Goal: Find contact information: Find contact information

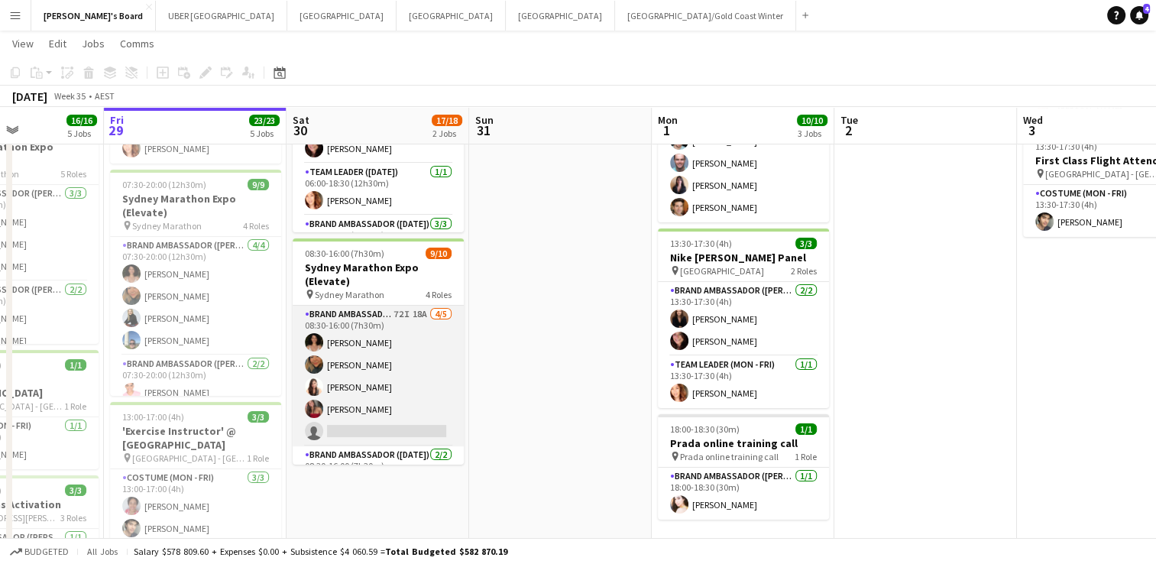
click at [309, 407] on app-user-avatar at bounding box center [314, 409] width 18 height 18
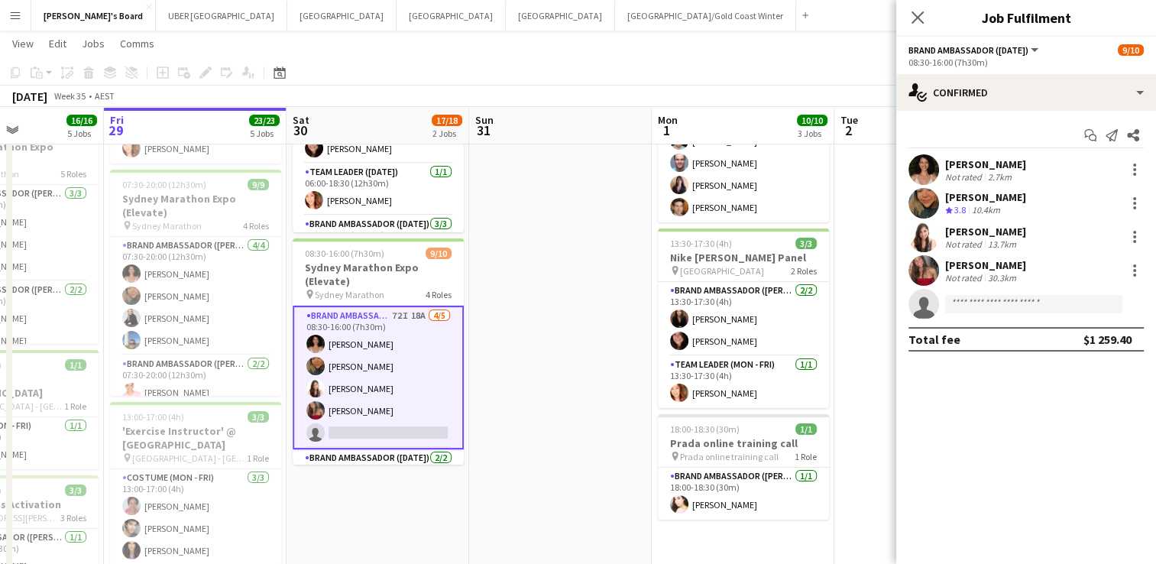
click at [979, 258] on div "[PERSON_NAME]" at bounding box center [985, 265] width 81 height 14
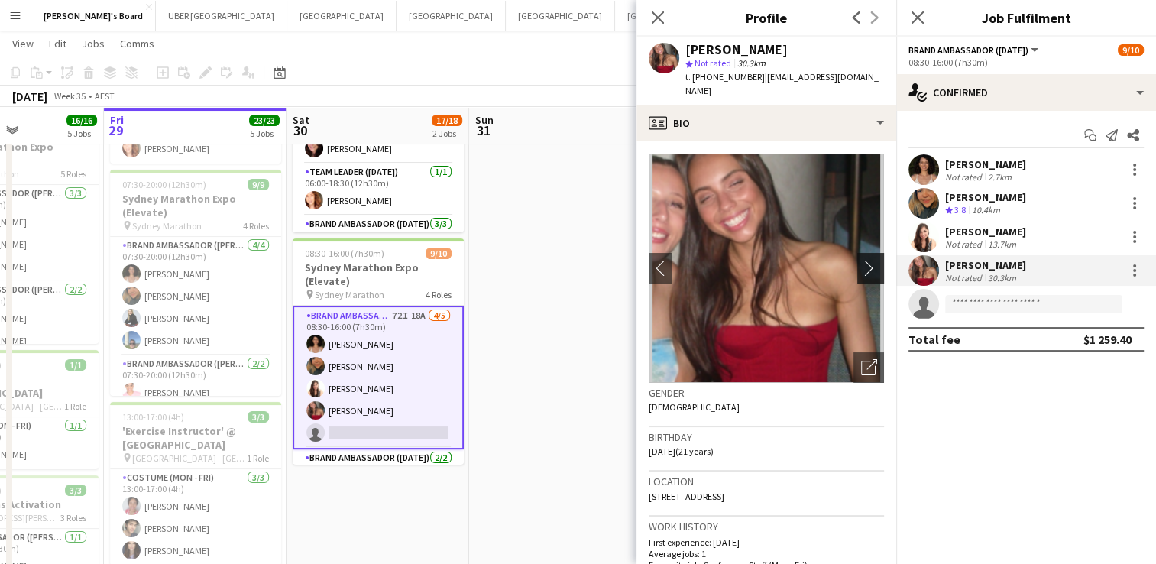
click at [865, 260] on app-icon "chevron-right" at bounding box center [873, 268] width 24 height 16
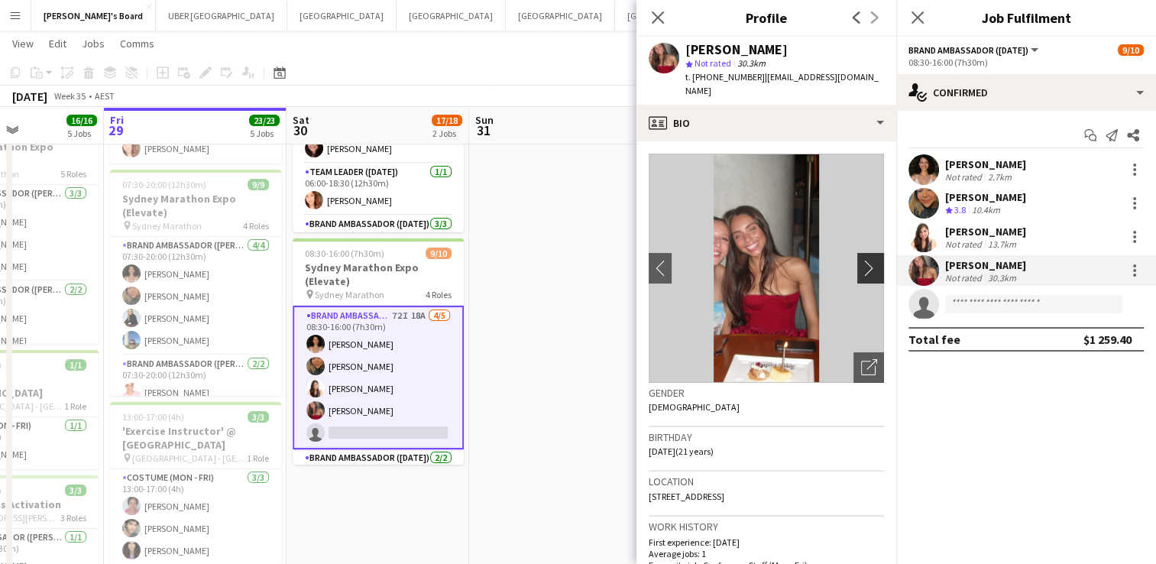
click at [861, 260] on app-icon "chevron-right" at bounding box center [873, 268] width 24 height 16
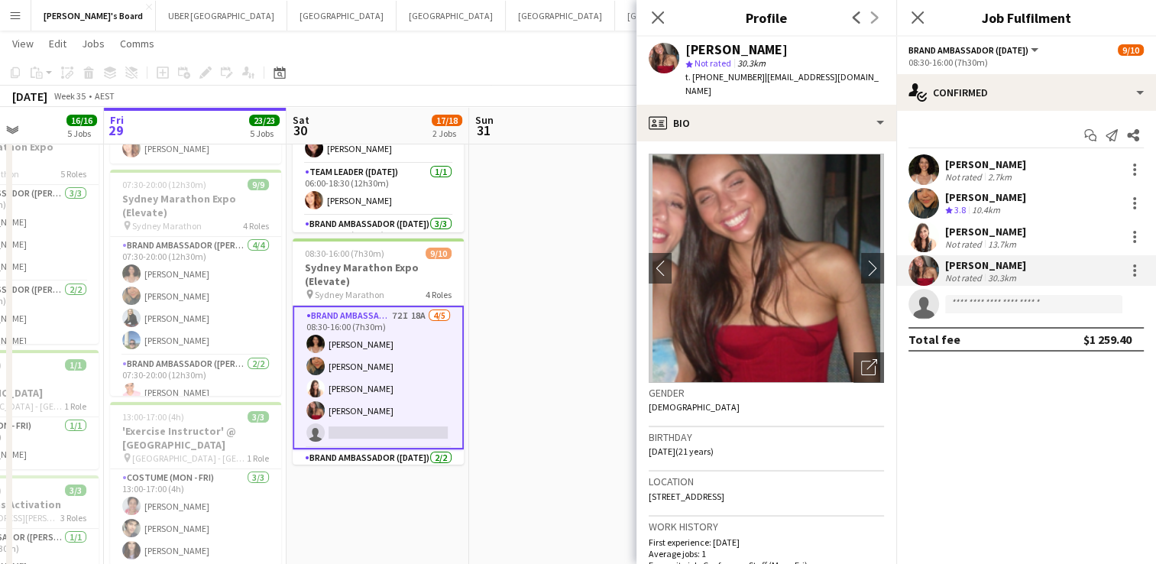
drag, startPoint x: 856, startPoint y: 252, endPoint x: 839, endPoint y: 255, distance: 17.1
click at [839, 255] on img at bounding box center [766, 268] width 235 height 229
click at [861, 260] on app-icon "chevron-right" at bounding box center [873, 268] width 24 height 16
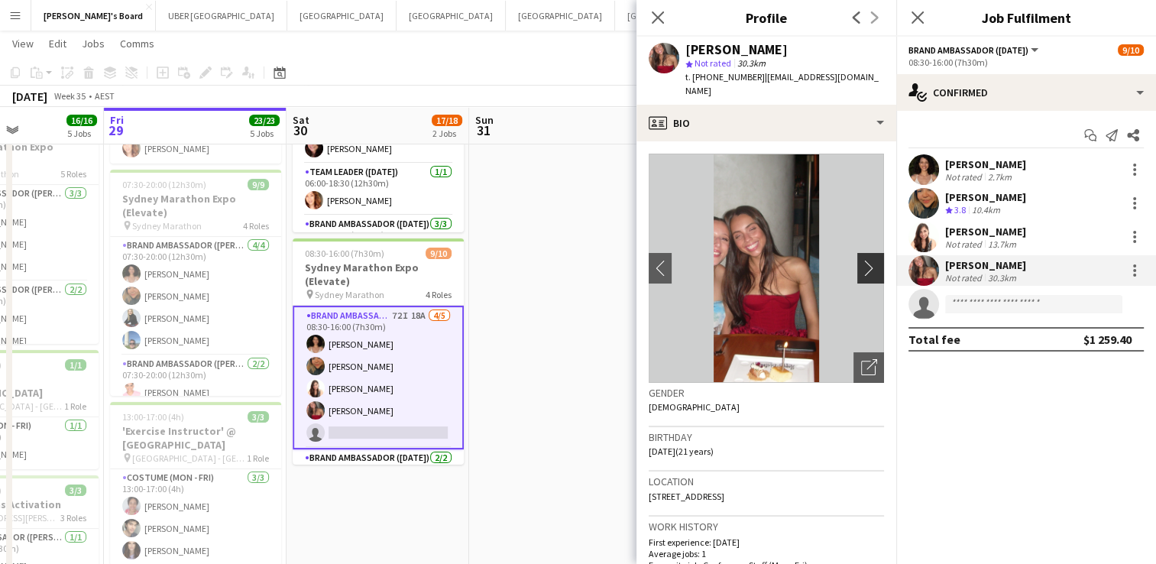
click at [861, 260] on app-icon "chevron-right" at bounding box center [873, 268] width 24 height 16
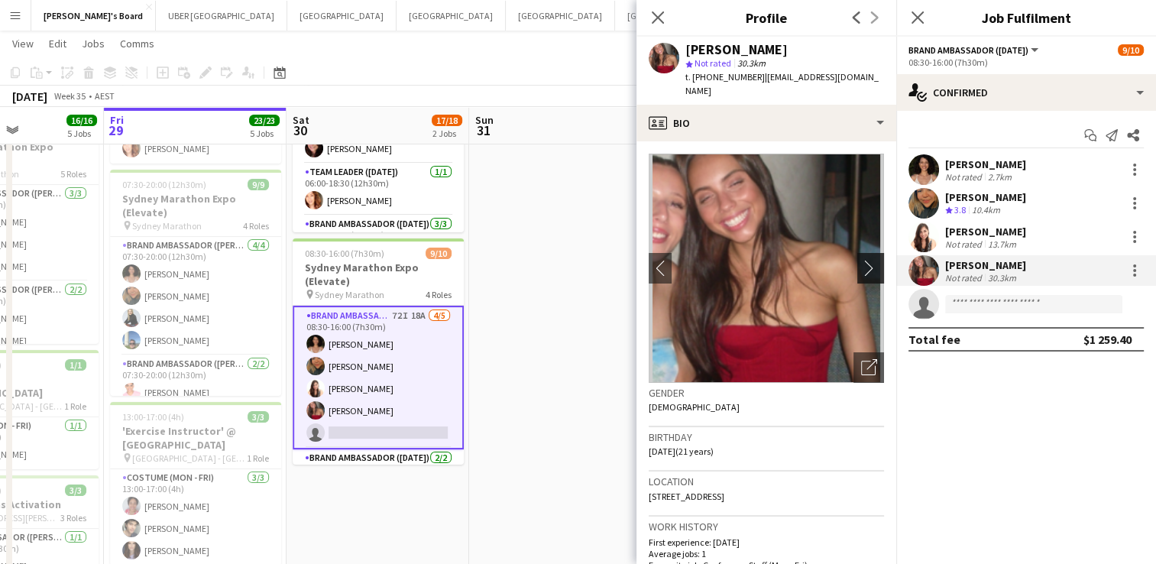
click at [861, 260] on app-icon "chevron-right" at bounding box center [873, 268] width 24 height 16
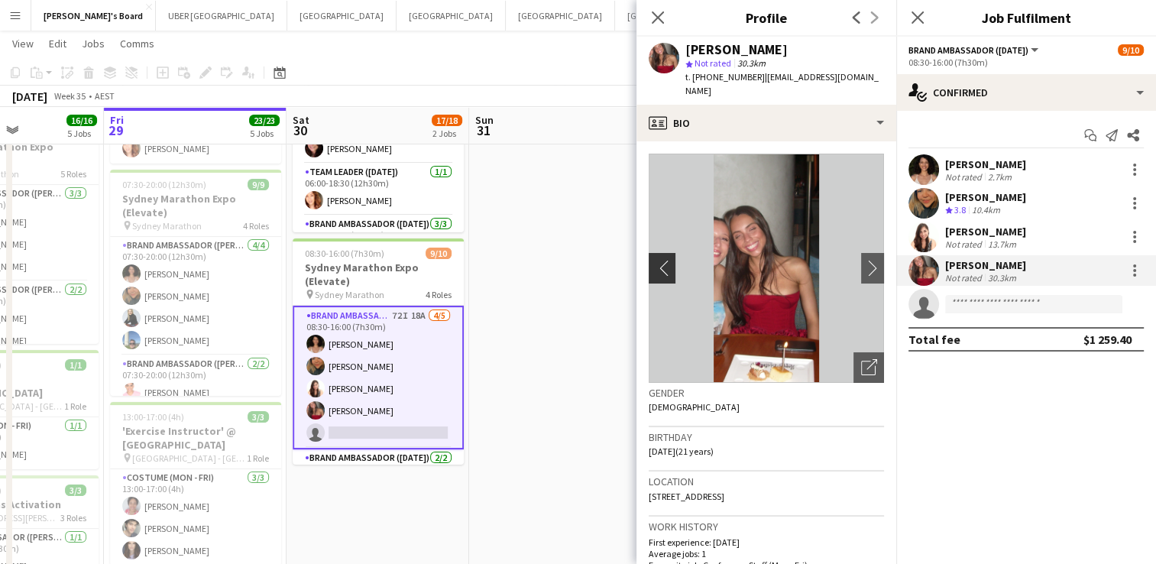
click at [652, 260] on app-icon "chevron-left" at bounding box center [661, 268] width 24 height 16
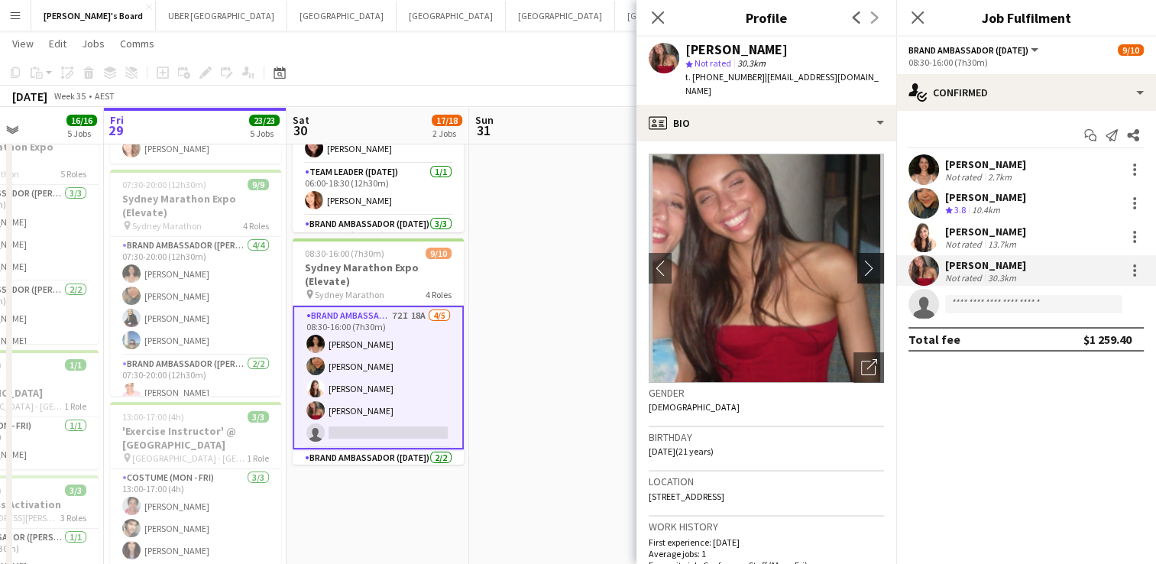
click at [861, 260] on app-icon "chevron-right" at bounding box center [873, 268] width 24 height 16
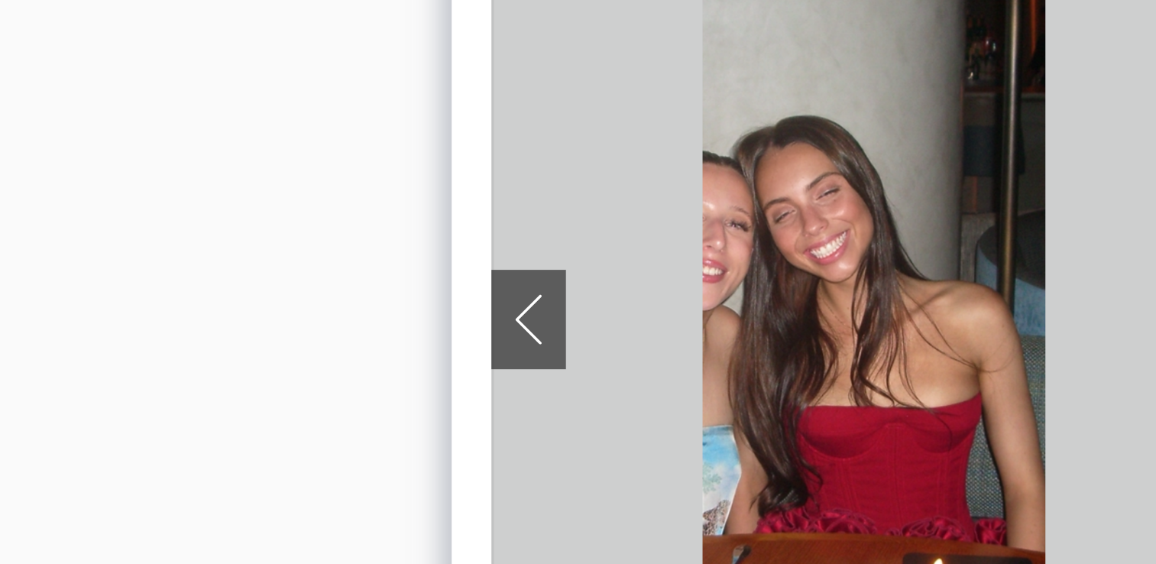
scroll to position [171, 0]
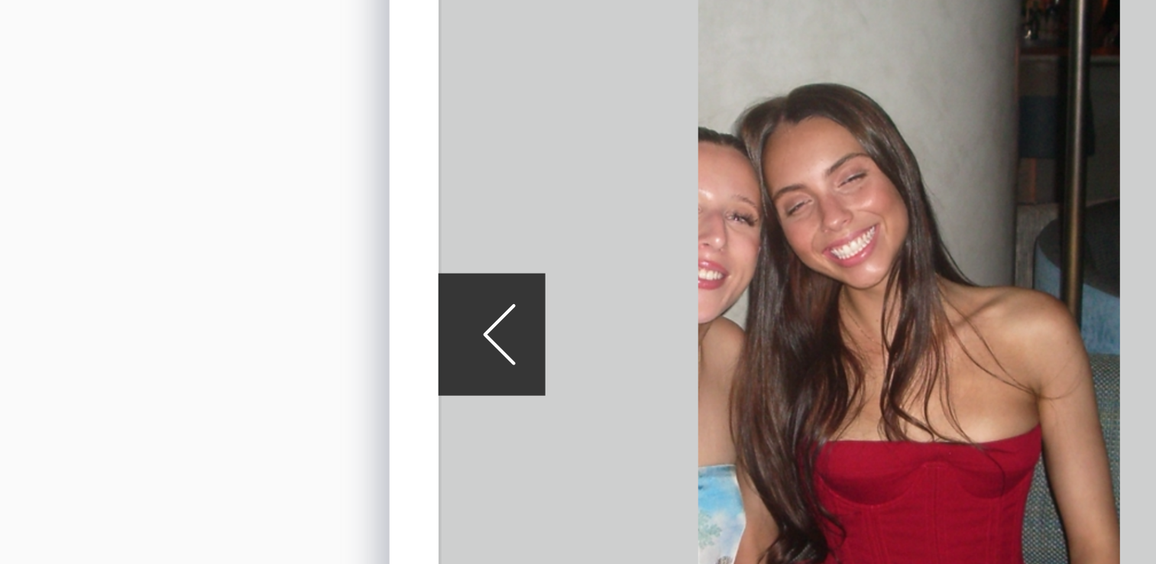
click at [659, 260] on app-icon "chevron-left" at bounding box center [661, 268] width 24 height 16
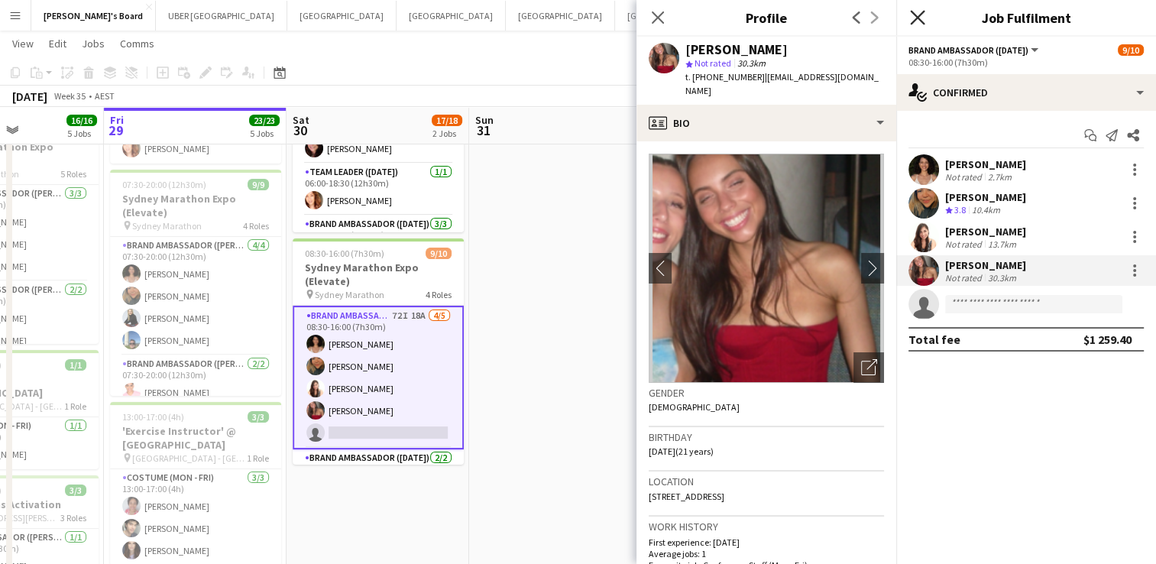
click at [916, 23] on icon "Close pop-in" at bounding box center [917, 17] width 15 height 15
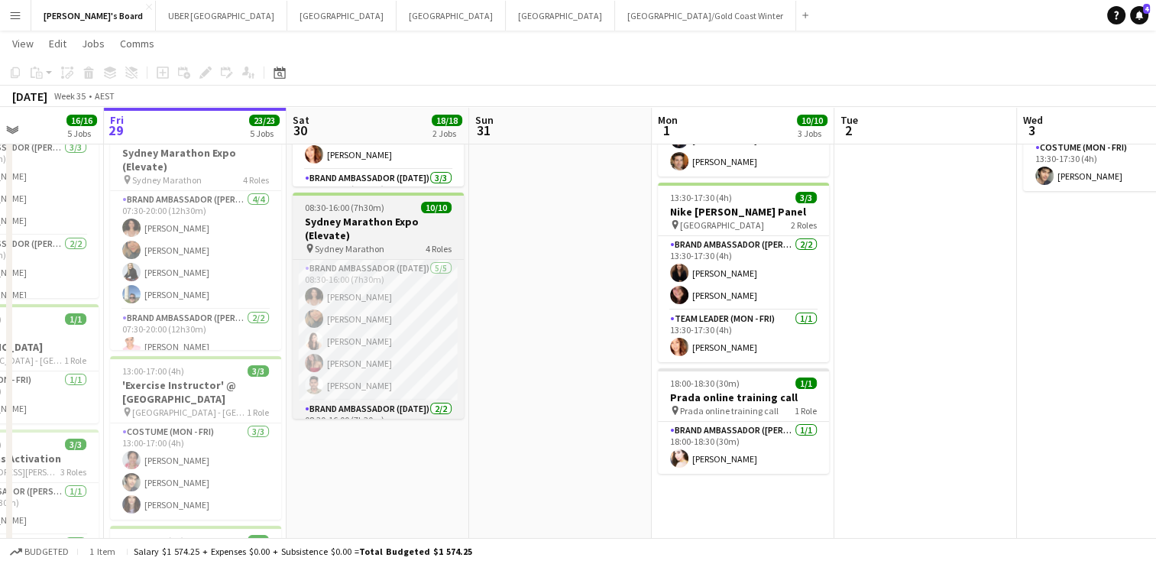
scroll to position [217, 0]
drag, startPoint x: 384, startPoint y: 383, endPoint x: 961, endPoint y: 248, distance: 592.5
click at [384, 383] on app-card-role "Brand Ambassador ([DATE]) [DATE] 08:30-16:00 (7h30m) [PERSON_NAME] [PERSON_NAME…" at bounding box center [378, 330] width 171 height 141
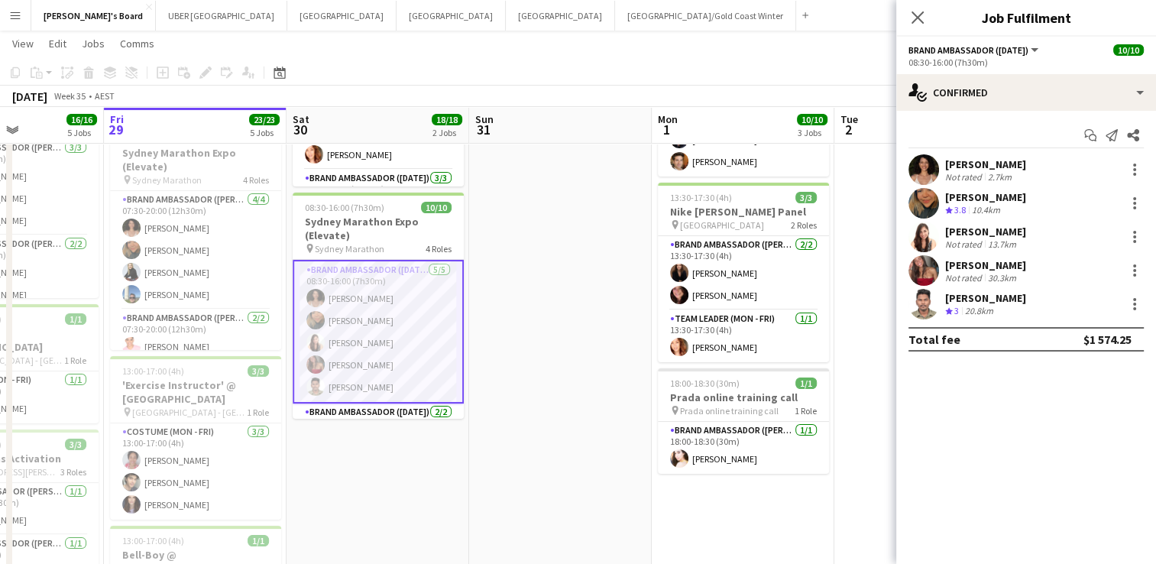
click at [1015, 300] on div "[PERSON_NAME]" at bounding box center [985, 298] width 81 height 14
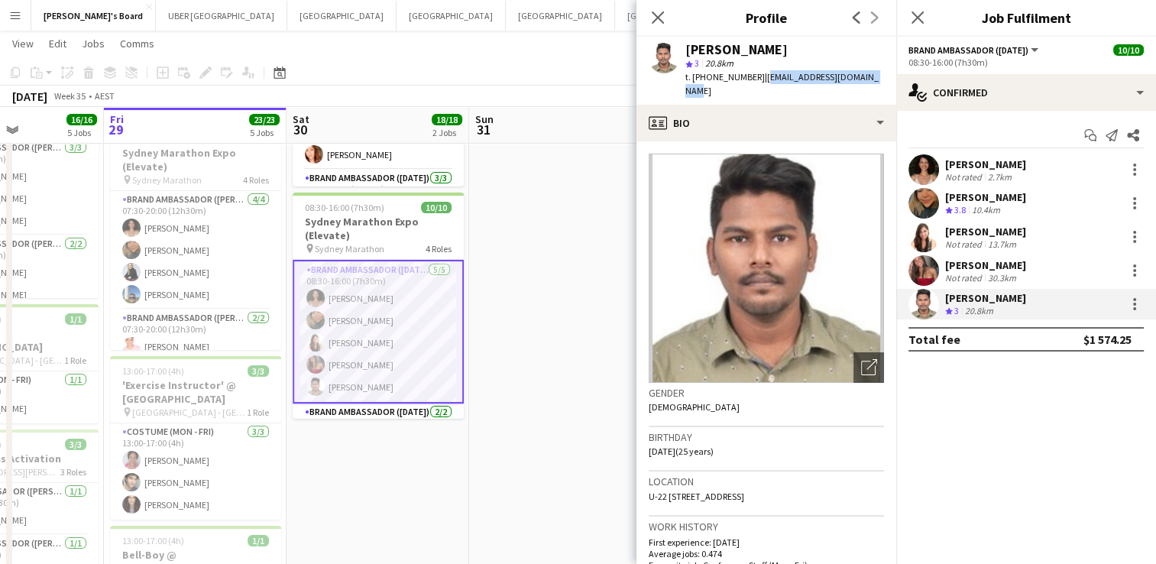
drag, startPoint x: 883, startPoint y: 78, endPoint x: 758, endPoint y: 80, distance: 125.3
click at [758, 80] on app-profile-header "[PERSON_NAME] star 3 20.8km t. [PHONE_NUMBER] | [EMAIL_ADDRESS][DOMAIN_NAME]" at bounding box center [766, 71] width 260 height 68
copy span "[EMAIL_ADDRESS][DOMAIN_NAME]"
click at [920, 20] on icon at bounding box center [917, 17] width 15 height 15
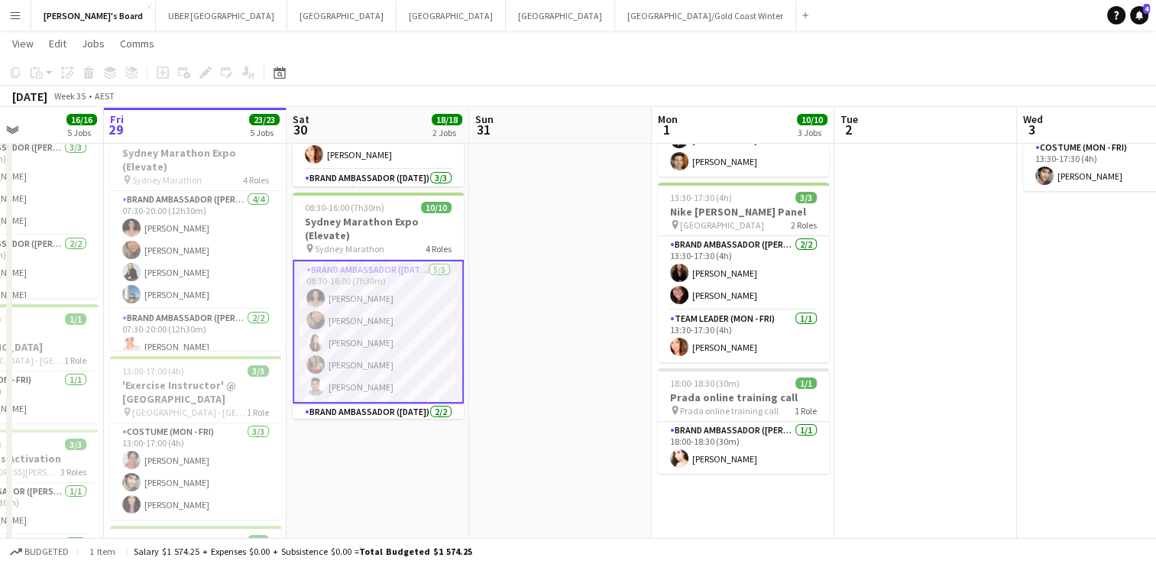
click at [389, 316] on app-card-role "Brand Ambassador ([DATE]) [DATE] 08:30-16:00 (7h30m) [PERSON_NAME] [PERSON_NAME…" at bounding box center [378, 332] width 171 height 144
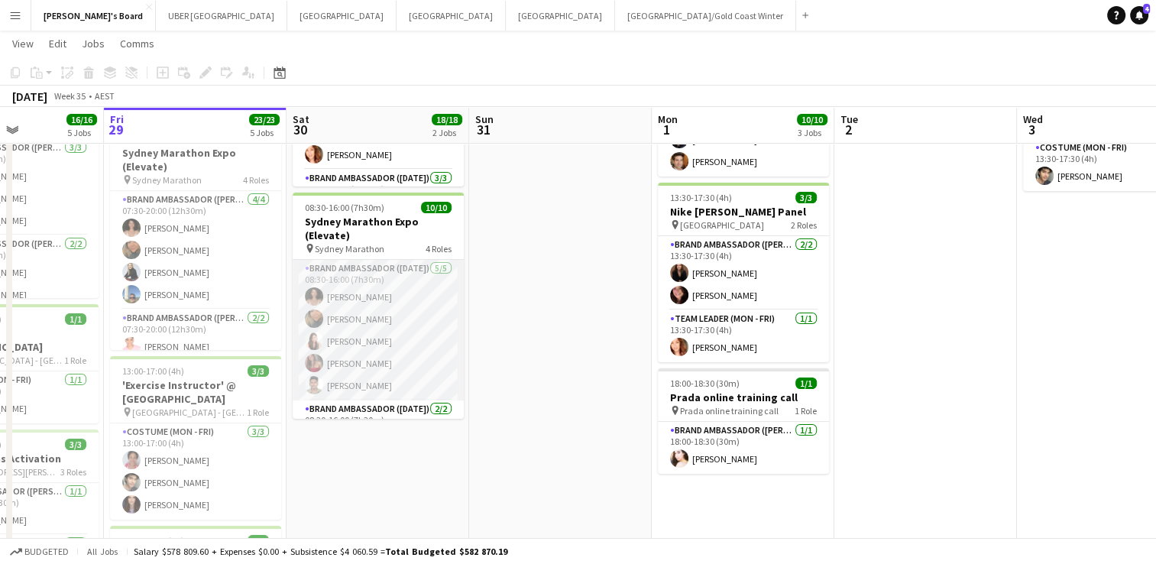
click at [339, 365] on app-card-role "Brand Ambassador ([DATE]) [DATE] 08:30-16:00 (7h30m) [PERSON_NAME] [PERSON_NAME…" at bounding box center [378, 330] width 171 height 141
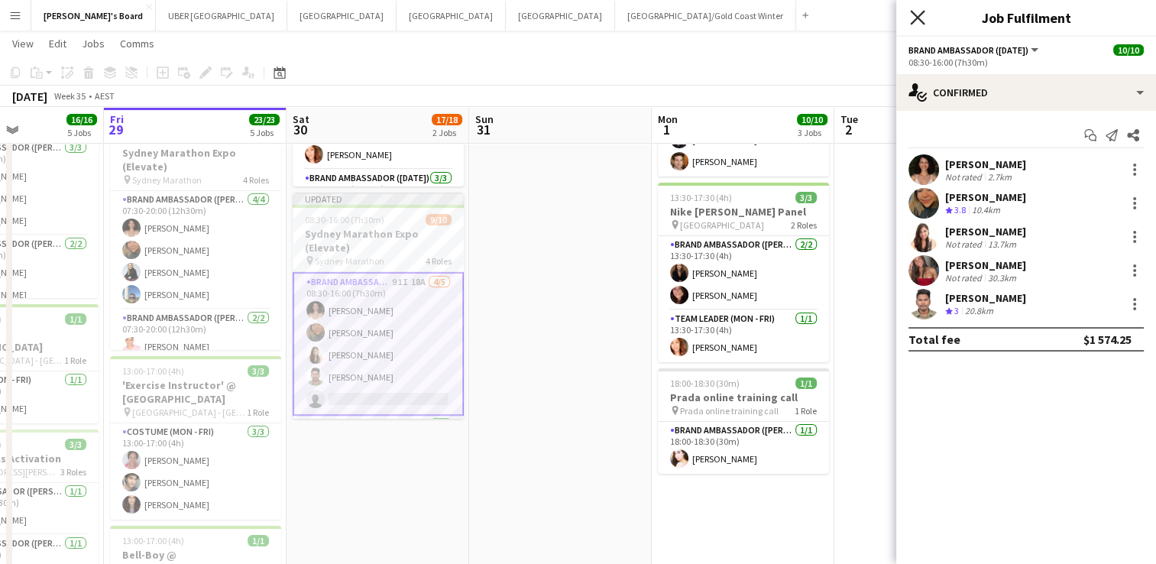
click at [912, 18] on icon "Close pop-in" at bounding box center [917, 17] width 15 height 15
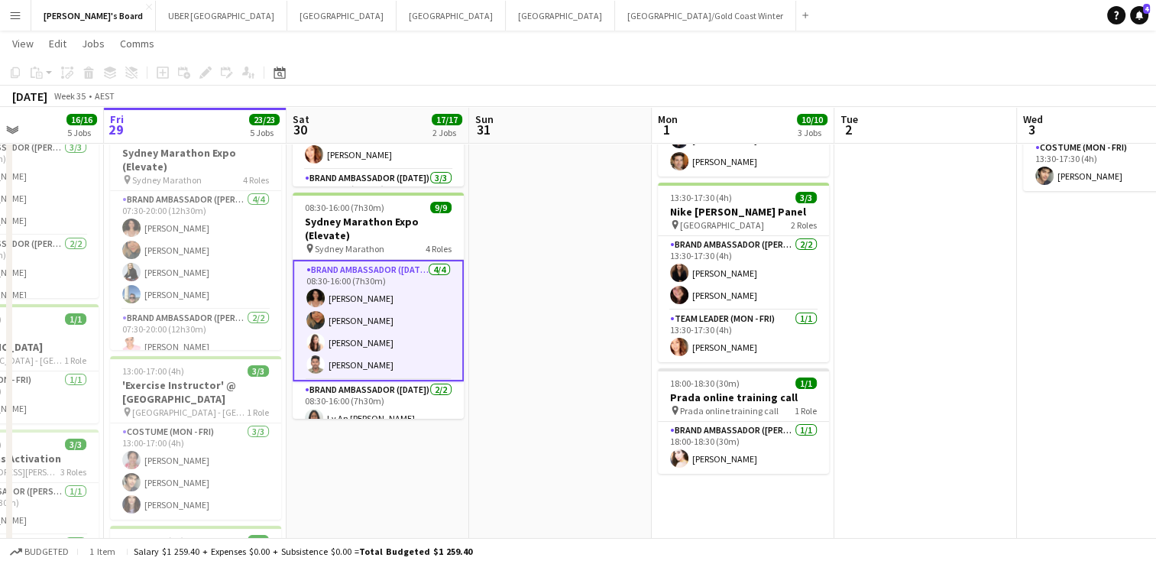
click at [344, 357] on app-card-role "Brand Ambassador ([DATE]) [DATE] 08:30-16:00 (7h30m) [PERSON_NAME] [PERSON_NAME…" at bounding box center [378, 320] width 171 height 121
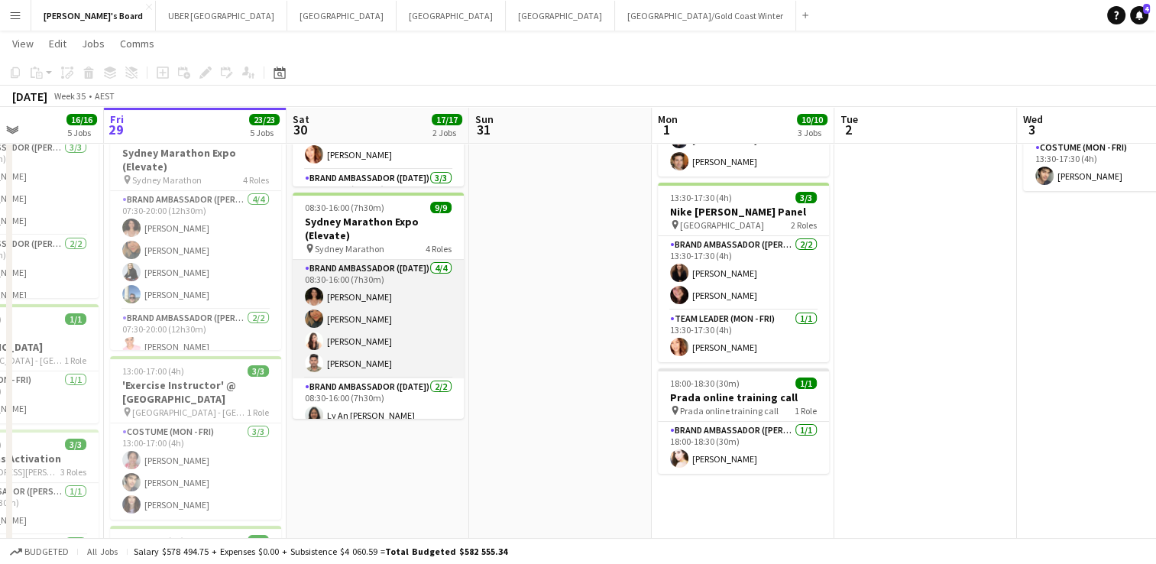
click at [378, 362] on app-card-role "Brand Ambassador ([DATE]) [DATE] 08:30-16:00 (7h30m) [PERSON_NAME] [PERSON_NAME…" at bounding box center [378, 319] width 171 height 118
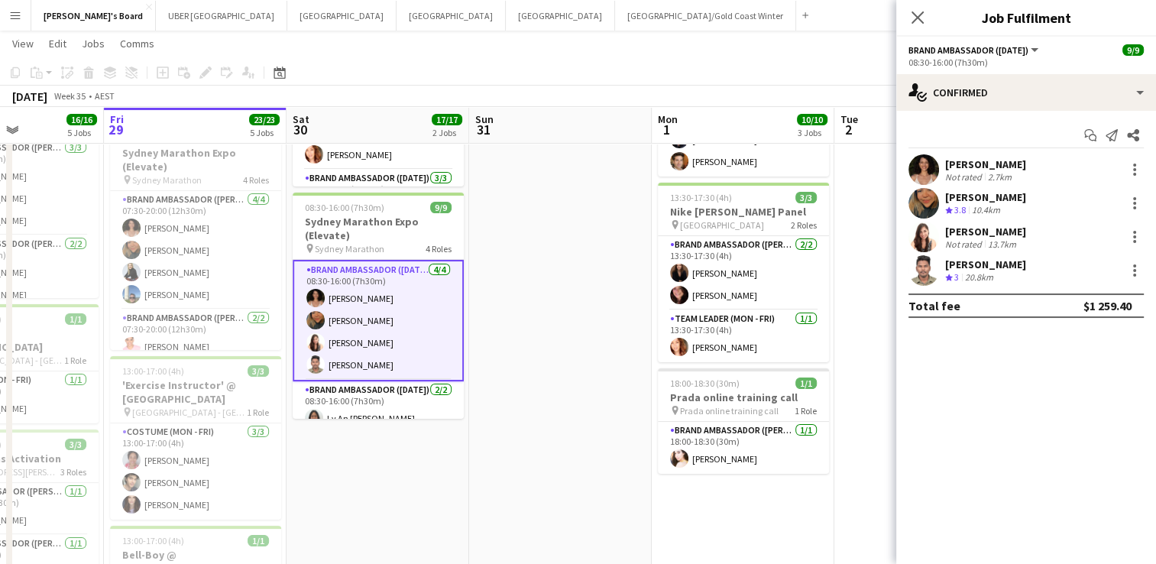
drag, startPoint x: 1089, startPoint y: 264, endPoint x: 944, endPoint y: 263, distance: 145.2
click at [944, 263] on div "[PERSON_NAME] Crew rating 3 20.8km" at bounding box center [1026, 270] width 260 height 31
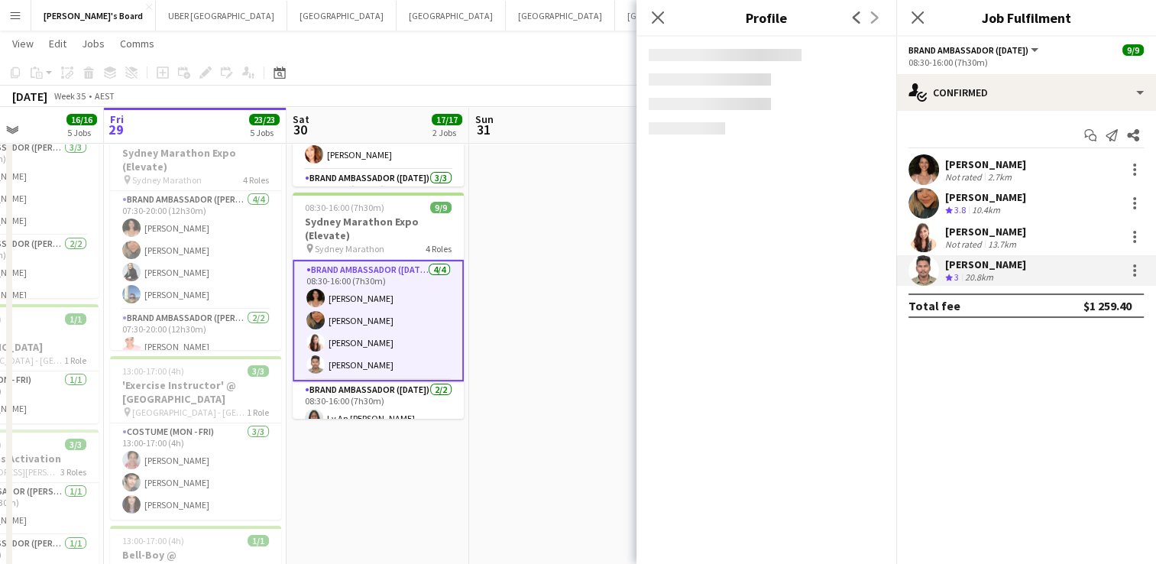
copy div "[PERSON_NAME]"
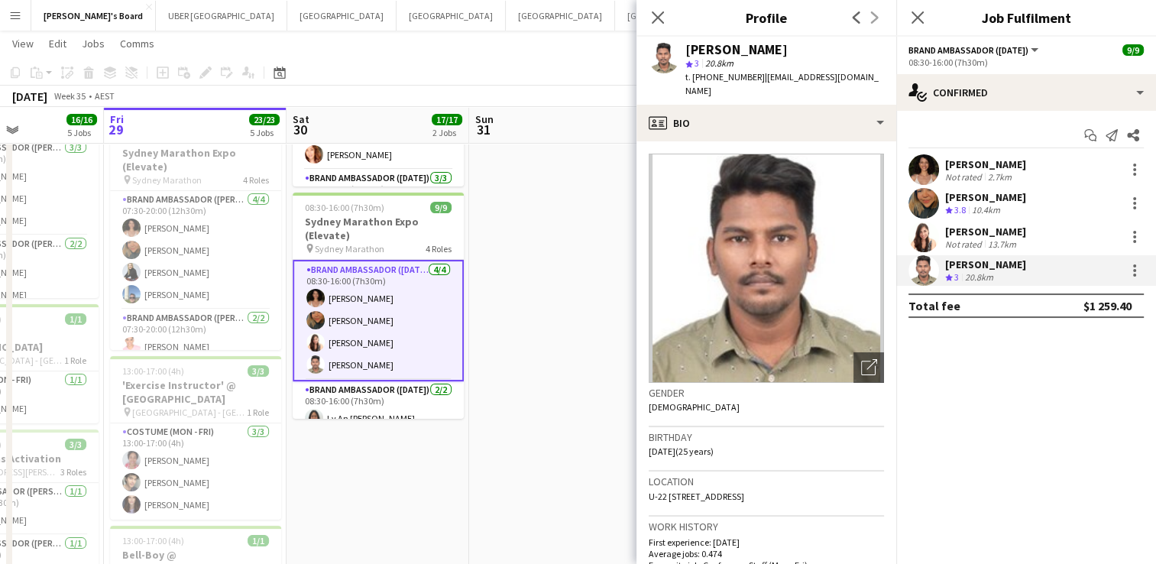
drag, startPoint x: 753, startPoint y: 78, endPoint x: 707, endPoint y: 79, distance: 45.9
click at [707, 79] on div "t. [PHONE_NUMBER] | [EMAIL_ADDRESS][DOMAIN_NAME]" at bounding box center [784, 84] width 199 height 28
copy span "0410412938"
click at [915, 14] on icon "Close pop-in" at bounding box center [917, 17] width 15 height 15
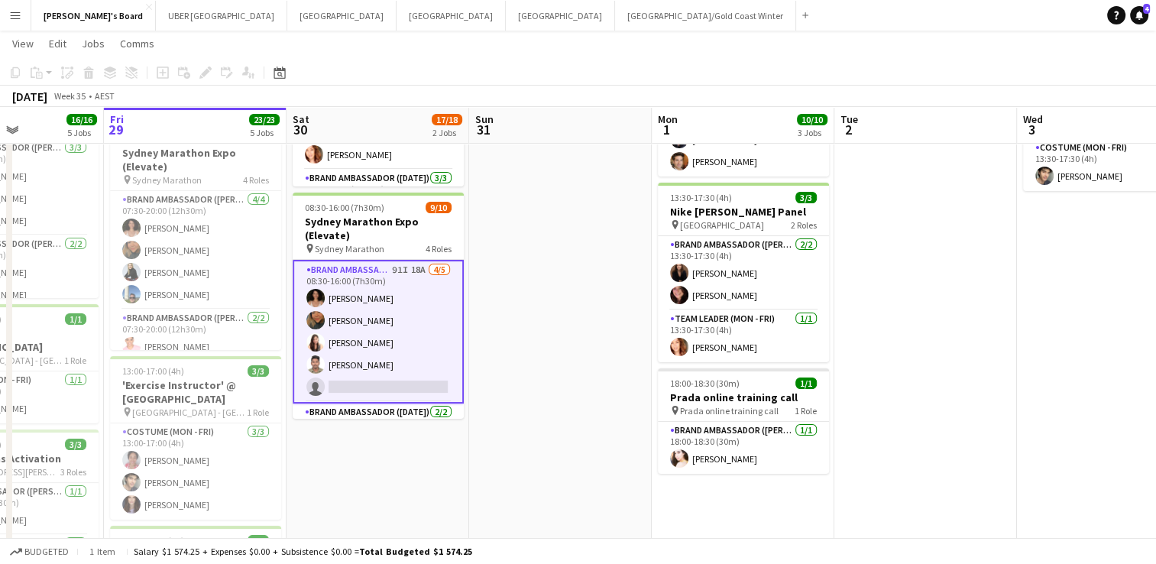
click at [358, 368] on app-card-role "Brand Ambassador ([DATE]) 91I 18A [DATE] 08:30-16:00 (7h30m) [PERSON_NAME] [PER…" at bounding box center [378, 332] width 171 height 144
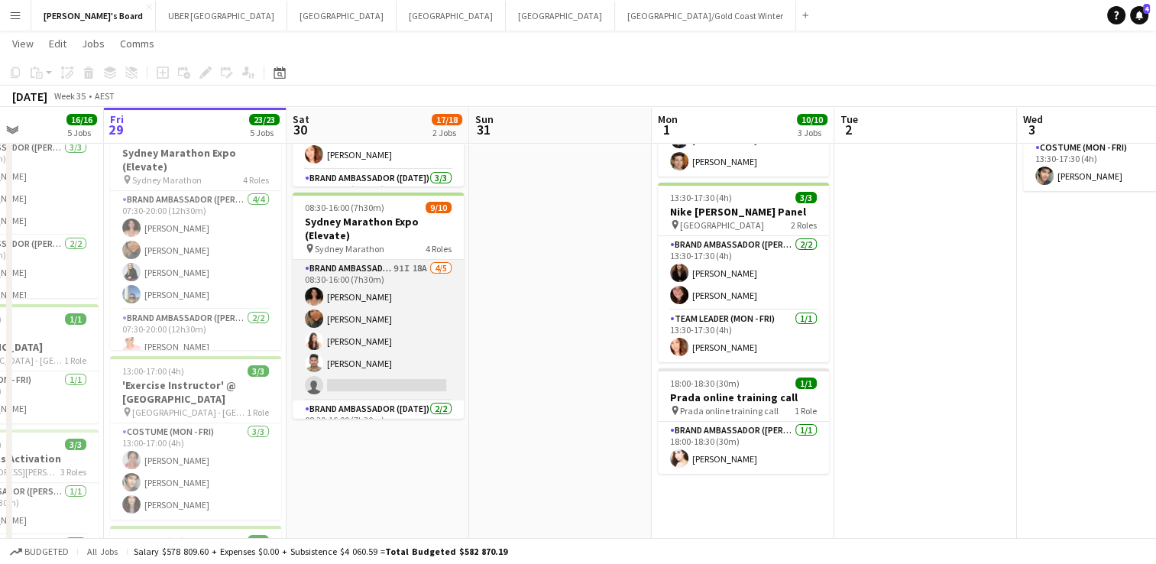
click at [377, 364] on app-card-role "Brand Ambassador ([DATE]) 91I 18A [DATE] 08:30-16:00 (7h30m) [PERSON_NAME] [PER…" at bounding box center [378, 330] width 171 height 141
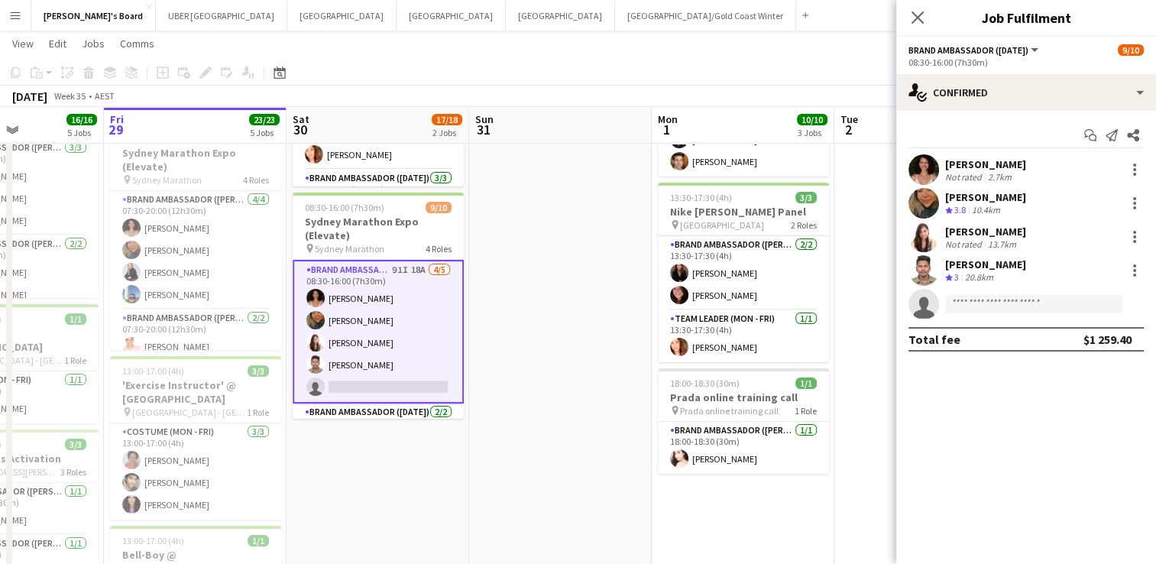
click at [988, 266] on div "[PERSON_NAME]" at bounding box center [985, 264] width 81 height 14
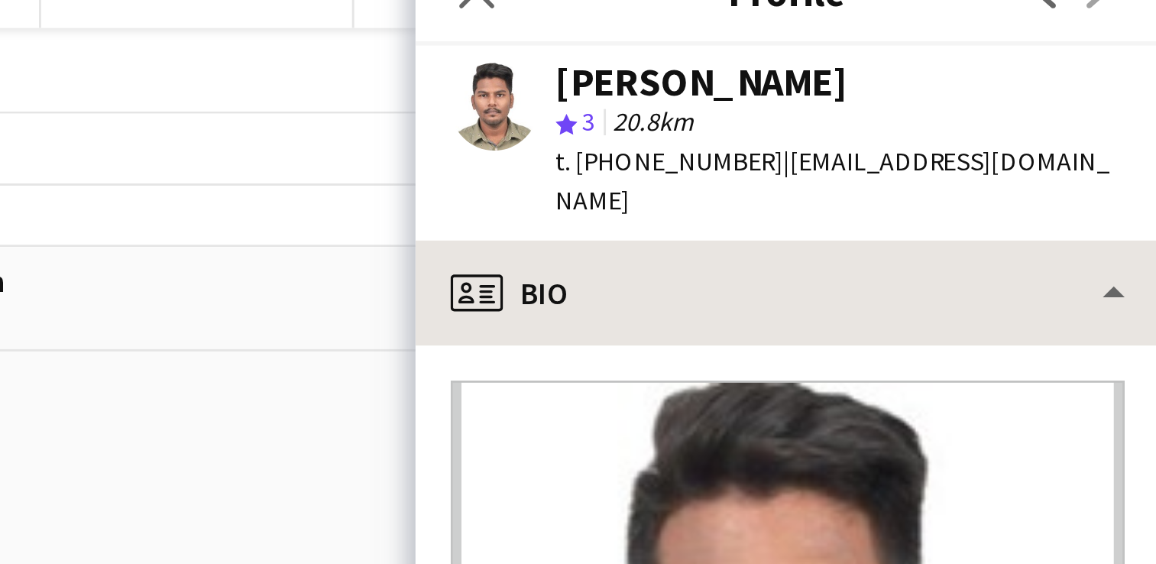
scroll to position [216, 0]
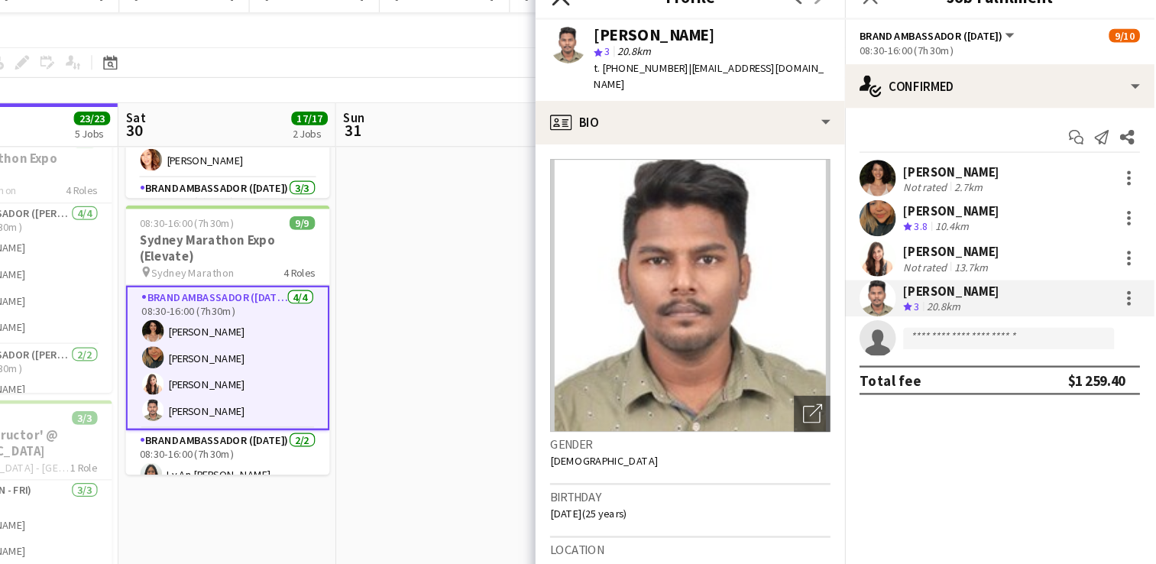
click at [655, 22] on icon "Close pop-in" at bounding box center [657, 17] width 15 height 15
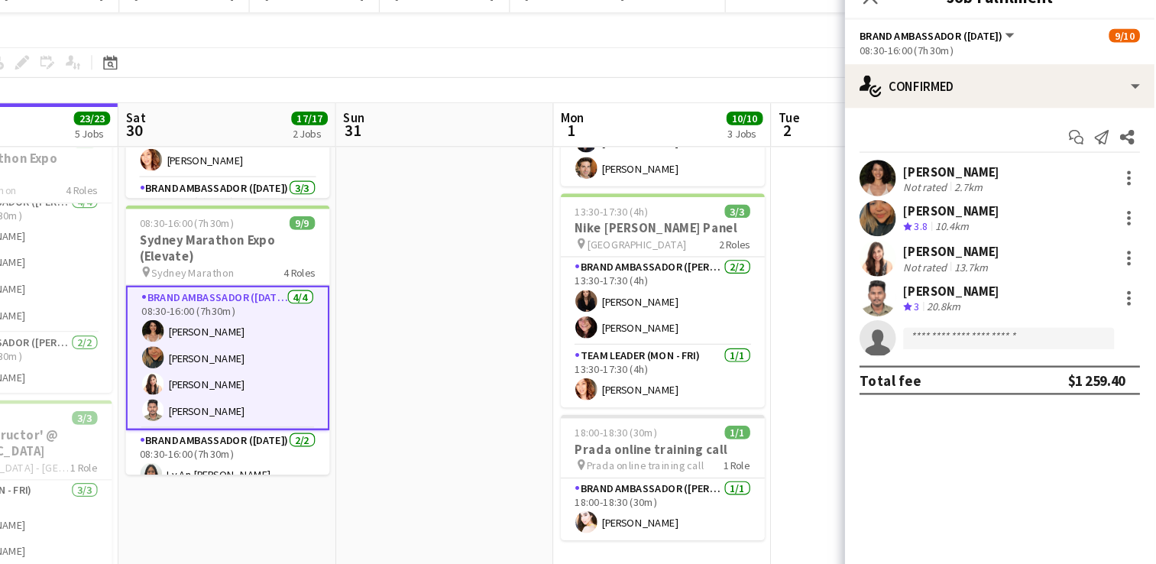
scroll to position [217, 0]
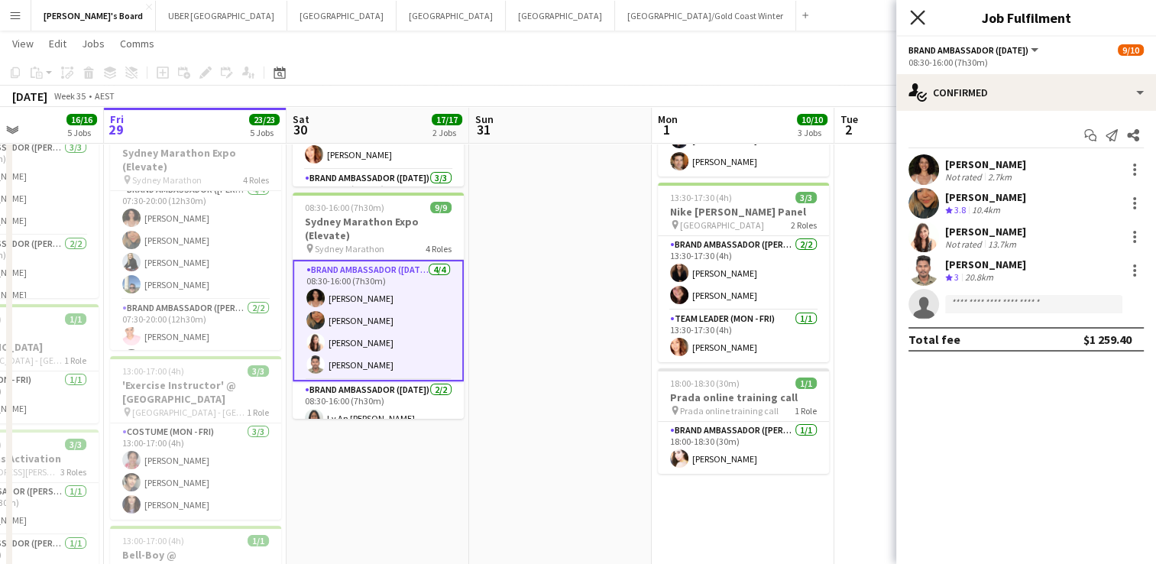
click at [912, 15] on icon "Close pop-in" at bounding box center [917, 17] width 15 height 15
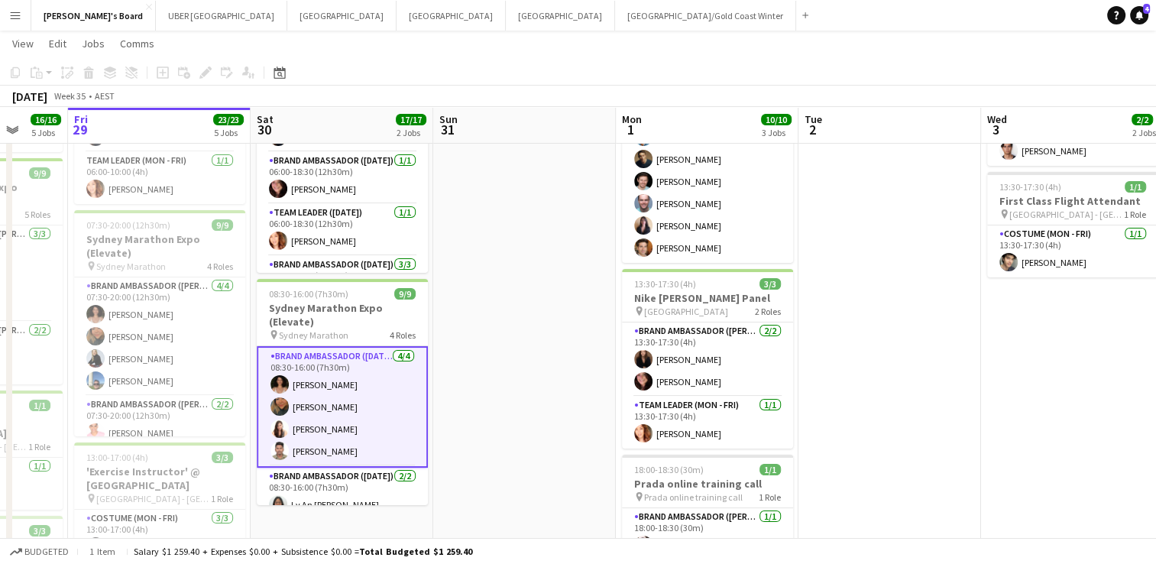
scroll to position [237, 0]
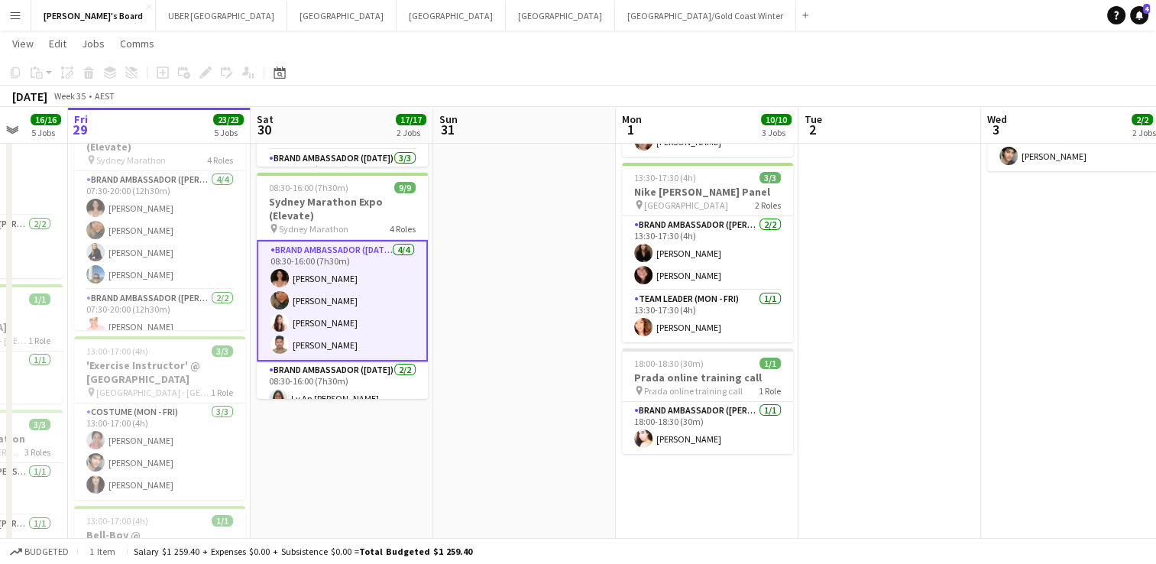
click at [13, 16] on app-icon "Menu" at bounding box center [15, 15] width 12 height 12
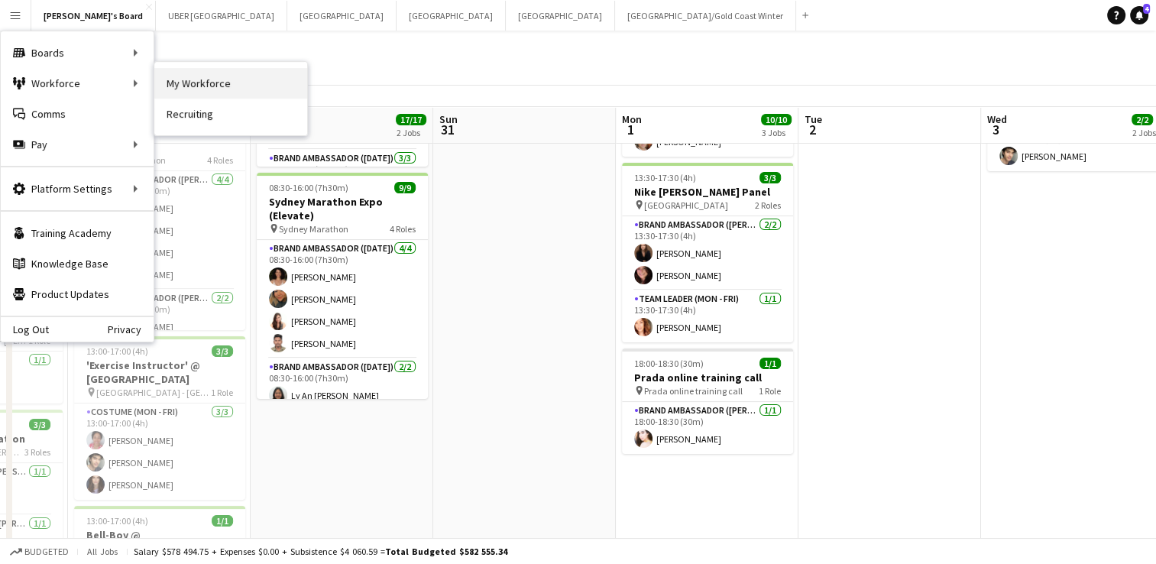
click at [174, 83] on link "My Workforce" at bounding box center [230, 83] width 153 height 31
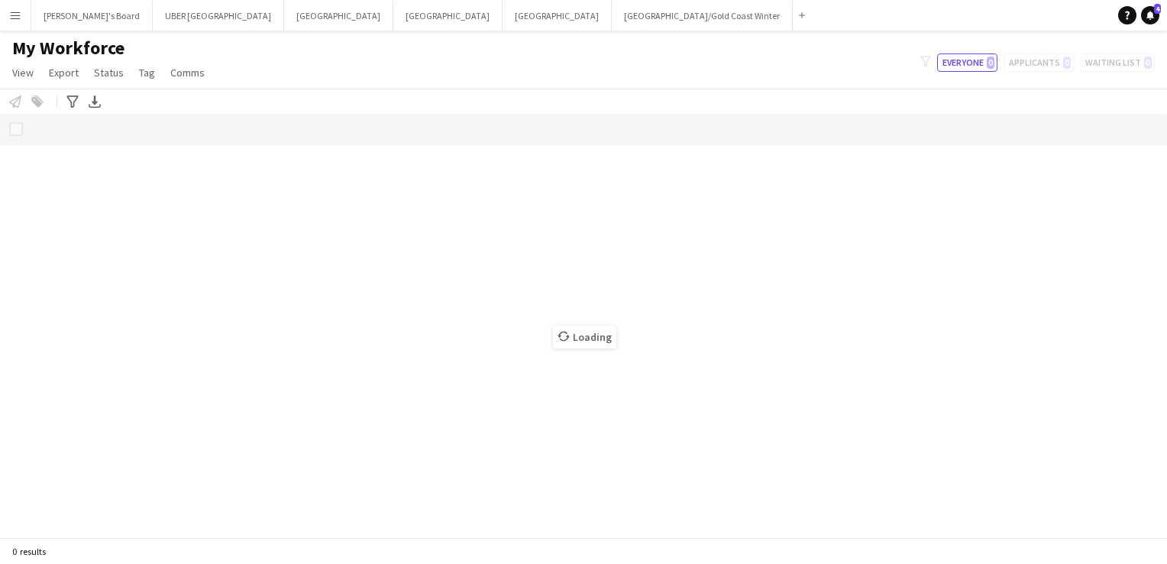
click at [21, 17] on button "Menu" at bounding box center [15, 15] width 31 height 31
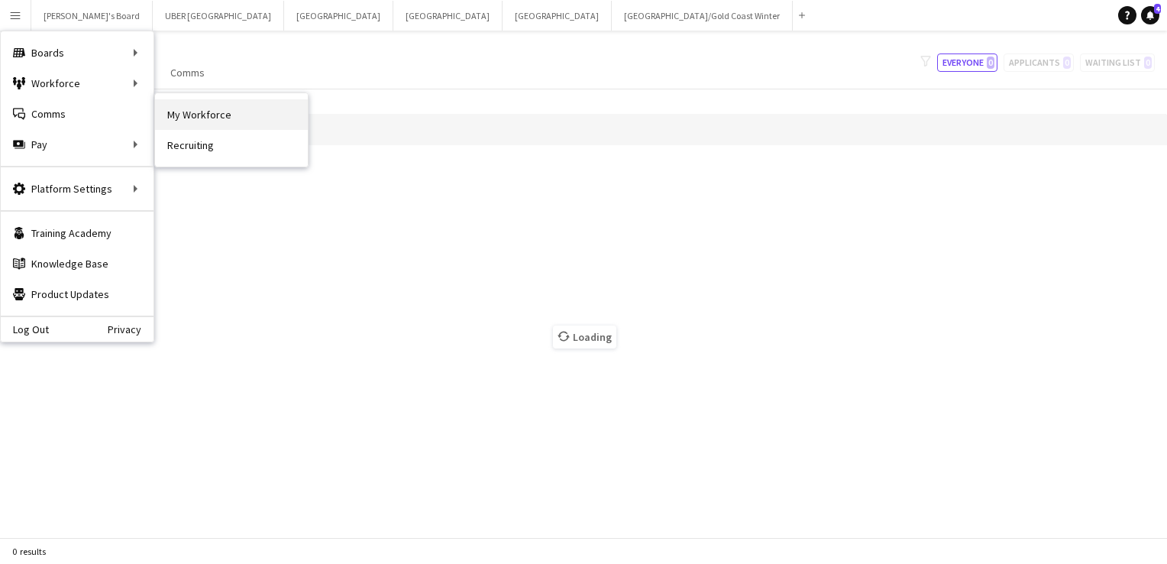
click at [210, 99] on link "My Workforce" at bounding box center [231, 114] width 153 height 31
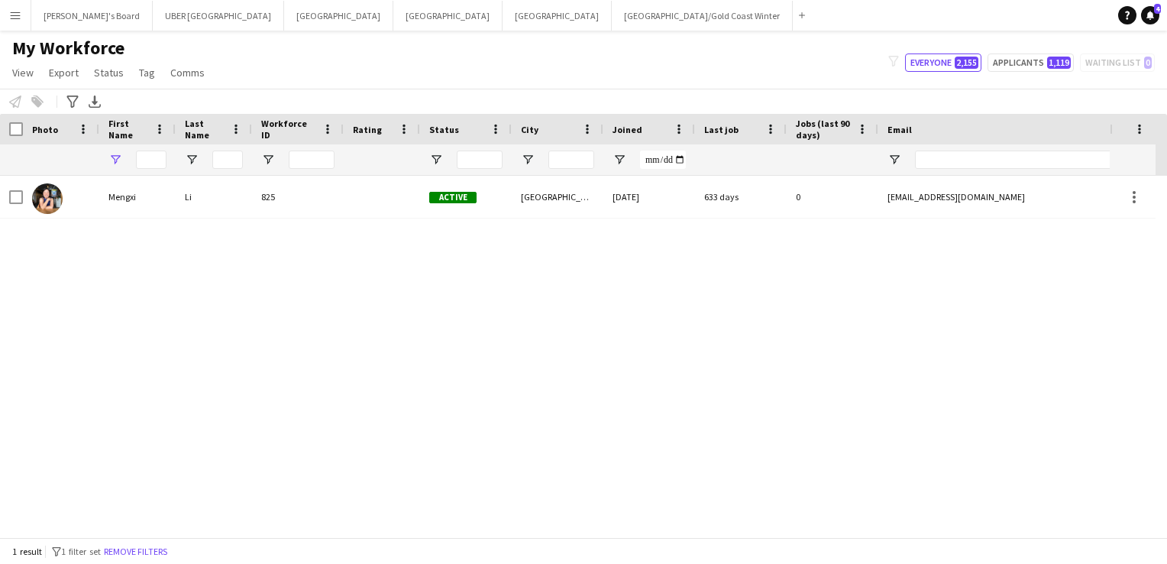
type input "******"
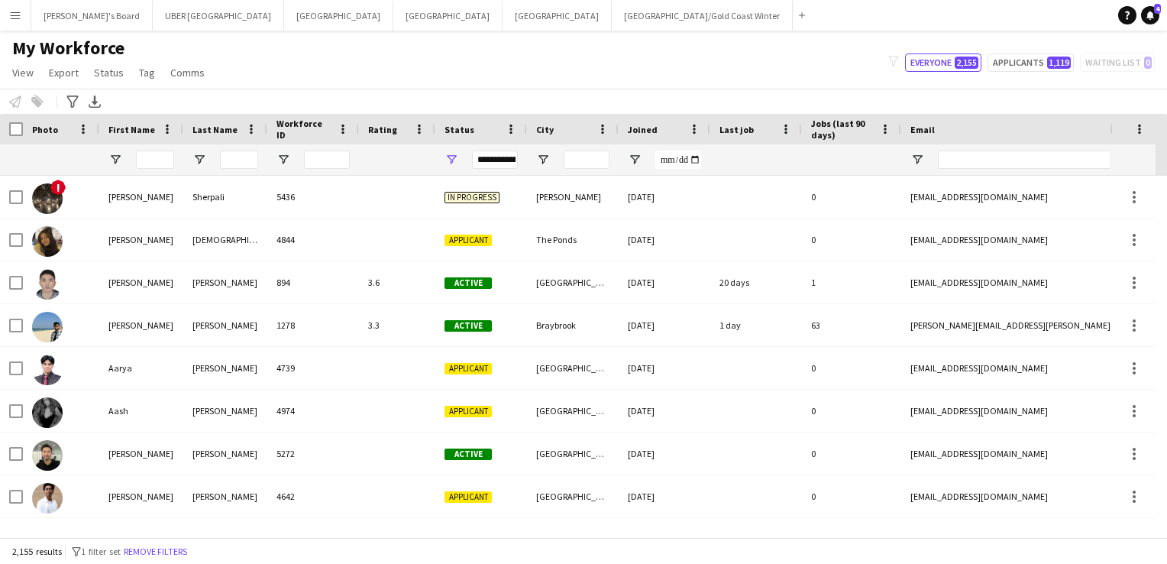
type input "******"
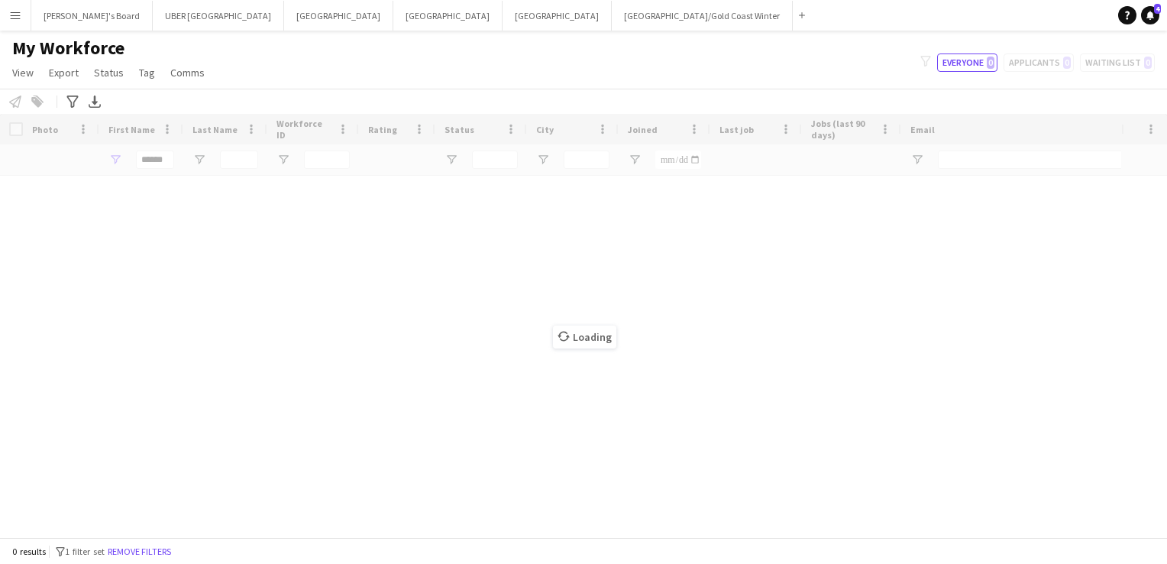
click at [167, 159] on div "Loading" at bounding box center [583, 325] width 1167 height 423
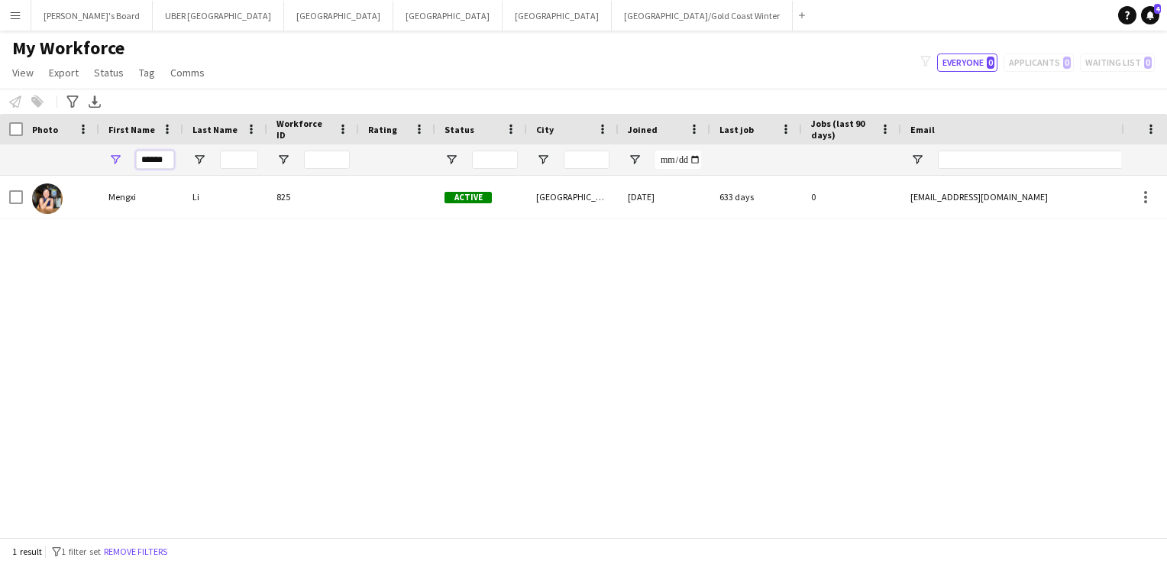
click at [157, 160] on input "******" at bounding box center [155, 160] width 38 height 18
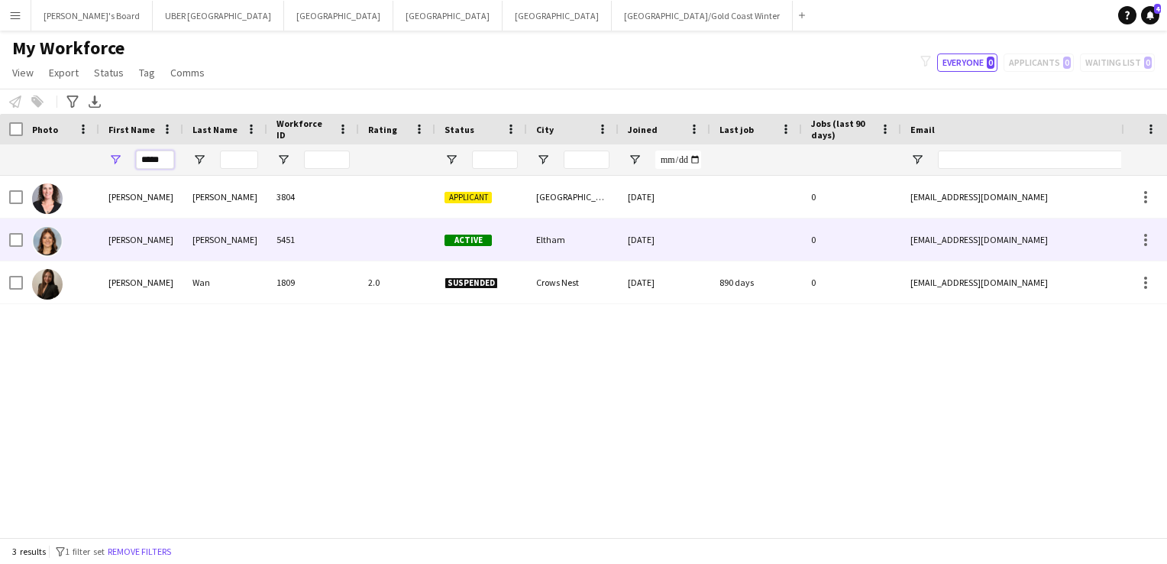
type input "*****"
click at [212, 241] on div "[PERSON_NAME]" at bounding box center [225, 240] width 84 height 42
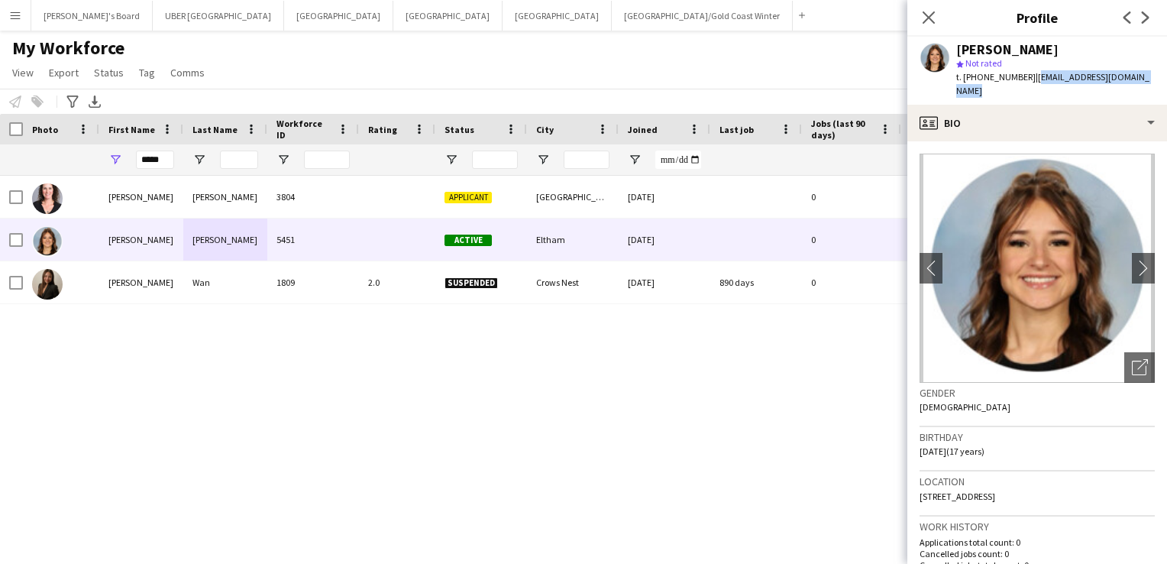
drag, startPoint x: 1150, startPoint y: 77, endPoint x: 1025, endPoint y: 80, distance: 124.6
click at [1025, 80] on div "[PERSON_NAME] star Not rated t. [PHONE_NUMBER] | [EMAIL_ADDRESS][DOMAIN_NAME]" at bounding box center [1038, 71] width 260 height 68
copy span "[EMAIL_ADDRESS][DOMAIN_NAME]"
click at [921, 21] on icon "Close pop-in" at bounding box center [928, 17] width 15 height 15
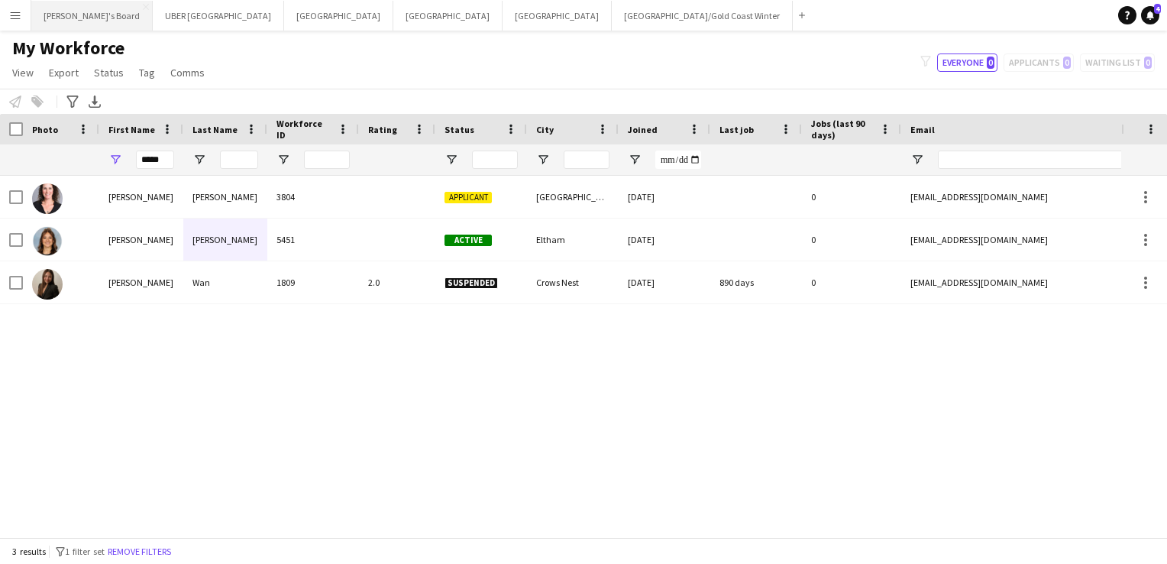
click at [73, 11] on button "Tennille's Board Close" at bounding box center [91, 16] width 121 height 30
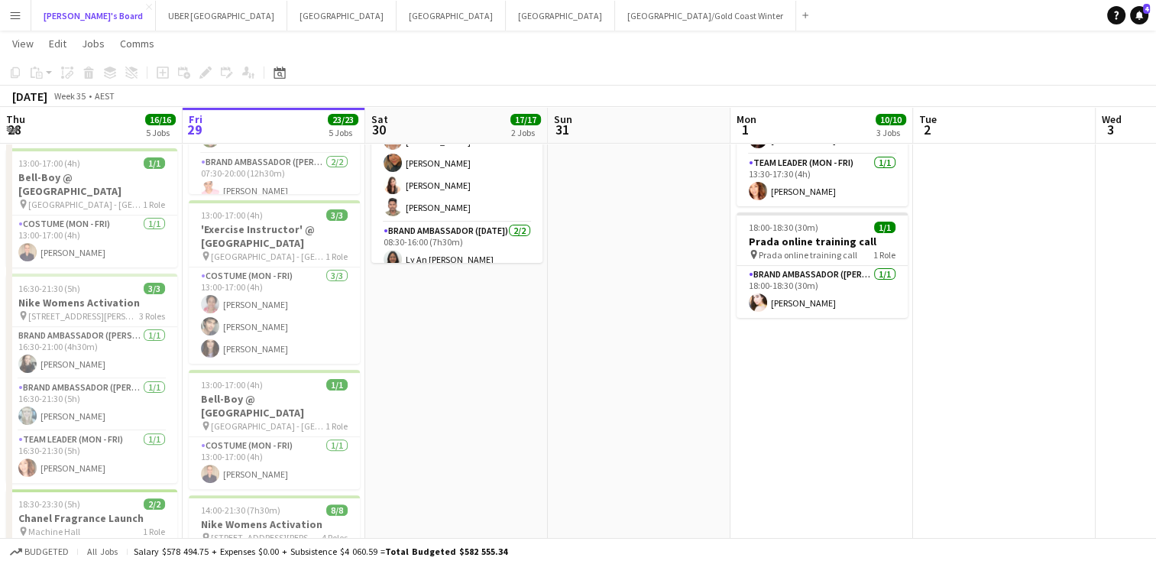
scroll to position [357, 0]
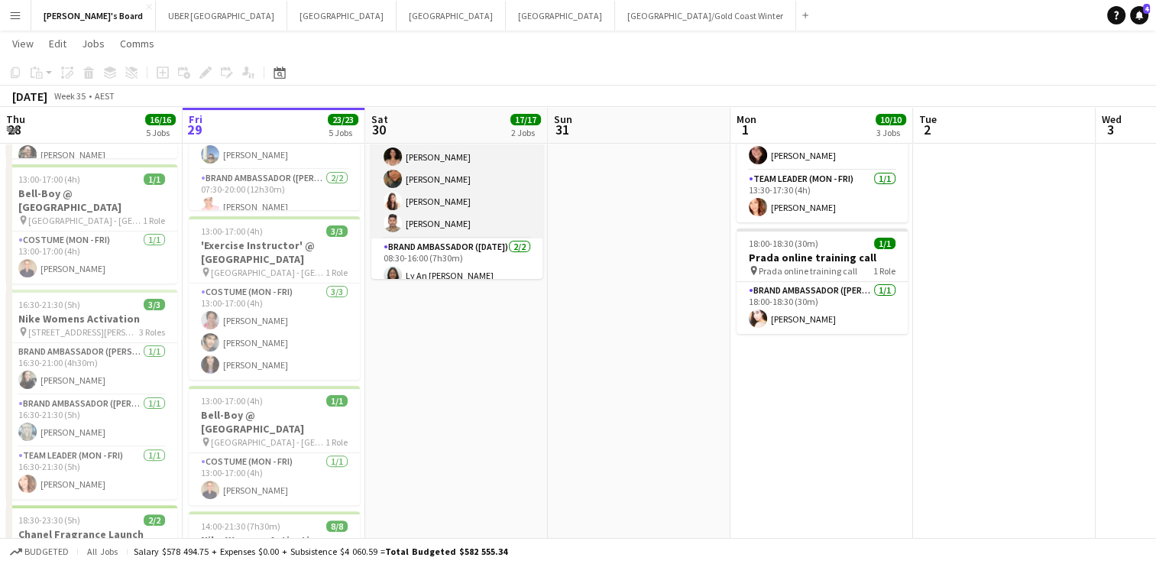
click at [434, 221] on app-card-role "Brand Ambassador ([DATE]) [DATE] 08:30-16:00 (7h30m) [PERSON_NAME] [PERSON_NAME…" at bounding box center [456, 179] width 171 height 118
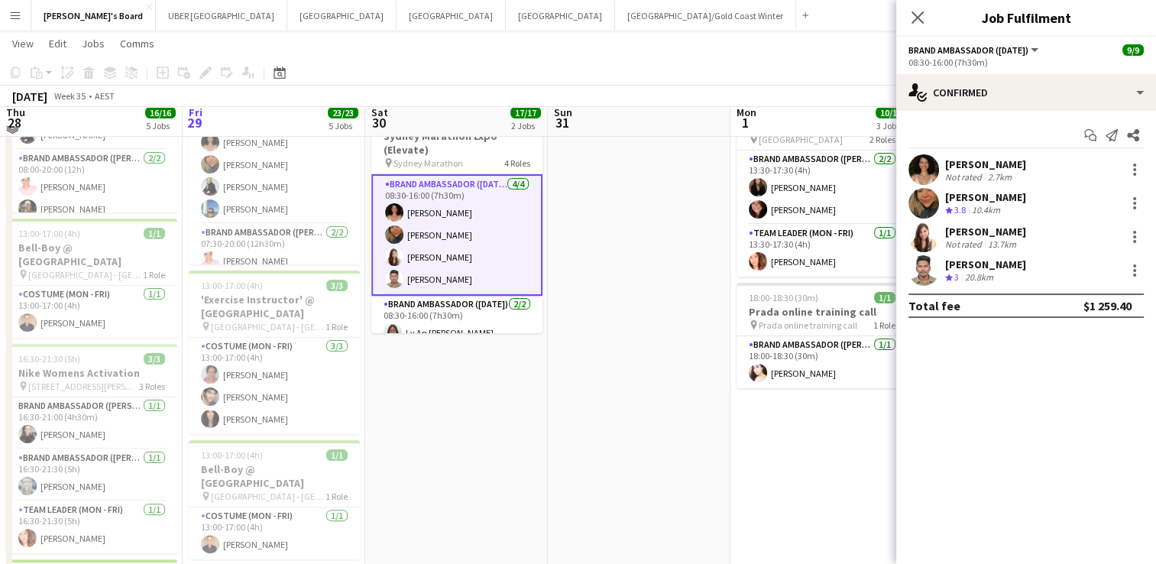
scroll to position [296, 0]
